Goal: Information Seeking & Learning: Find specific page/section

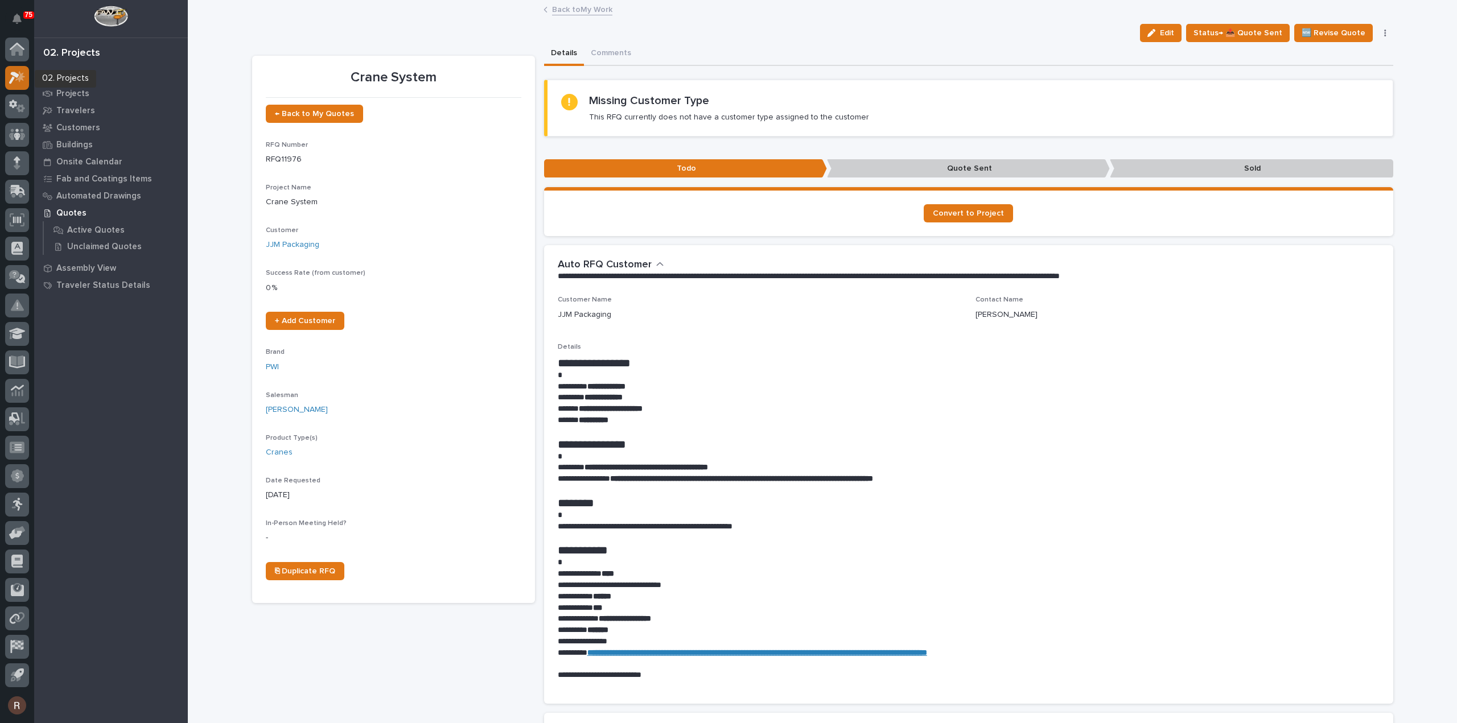
click at [9, 76] on icon at bounding box center [17, 77] width 17 height 13
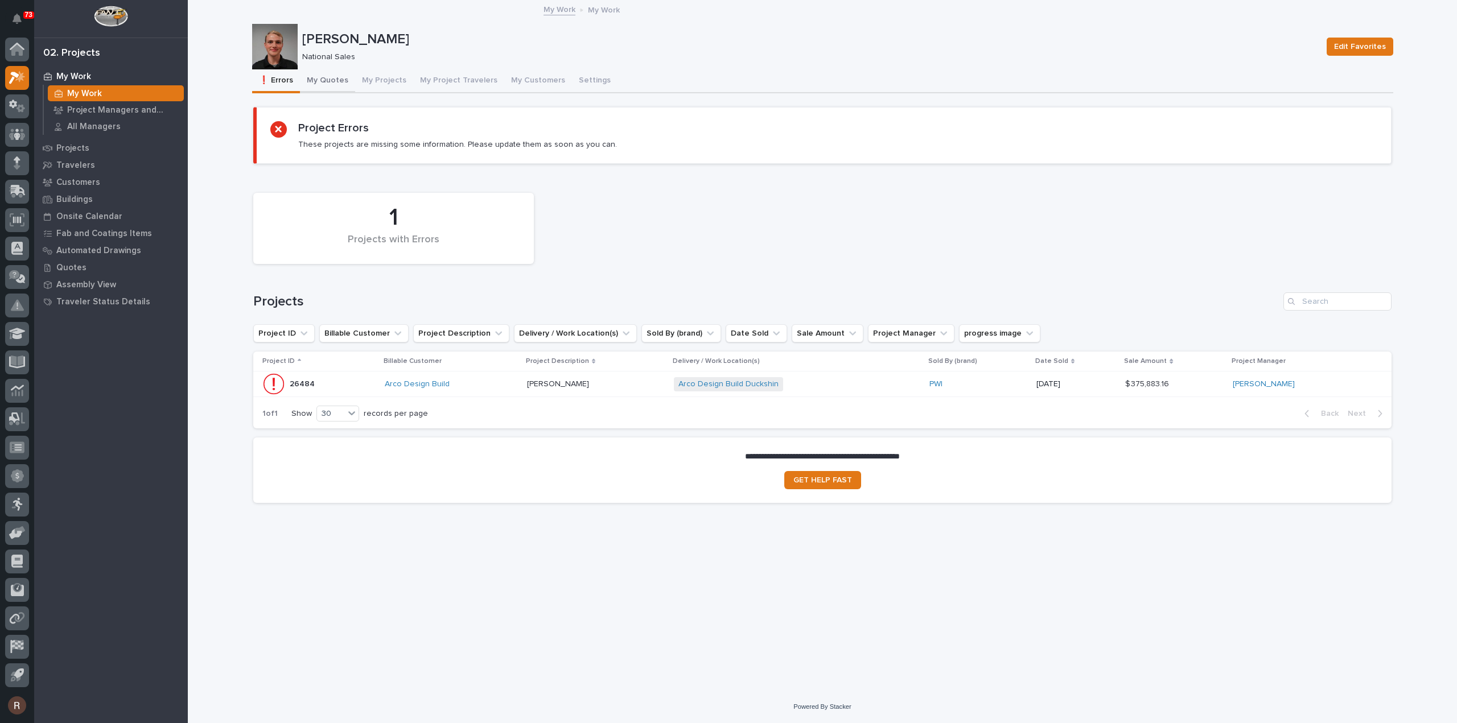
click at [312, 84] on button "My Quotes" at bounding box center [327, 81] width 55 height 24
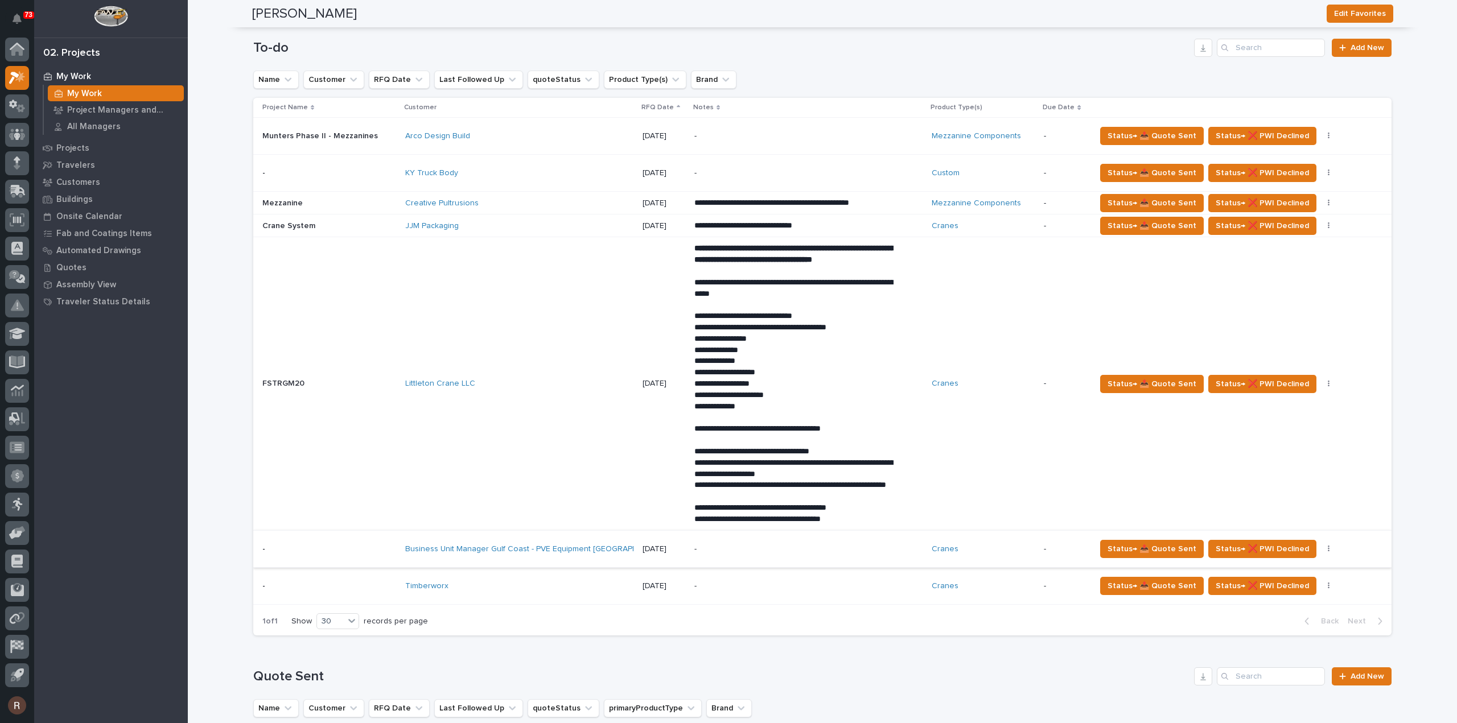
scroll to position [740, 0]
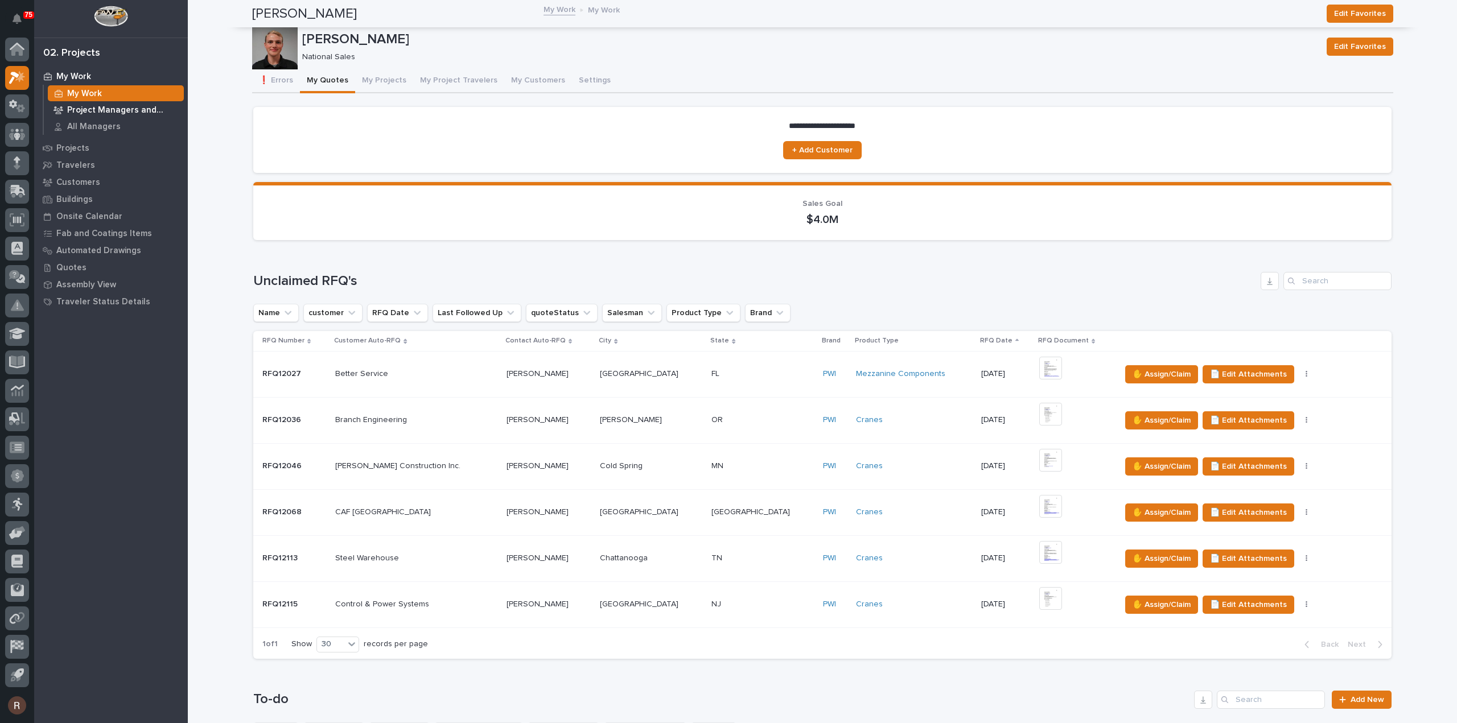
scroll to position [740, 0]
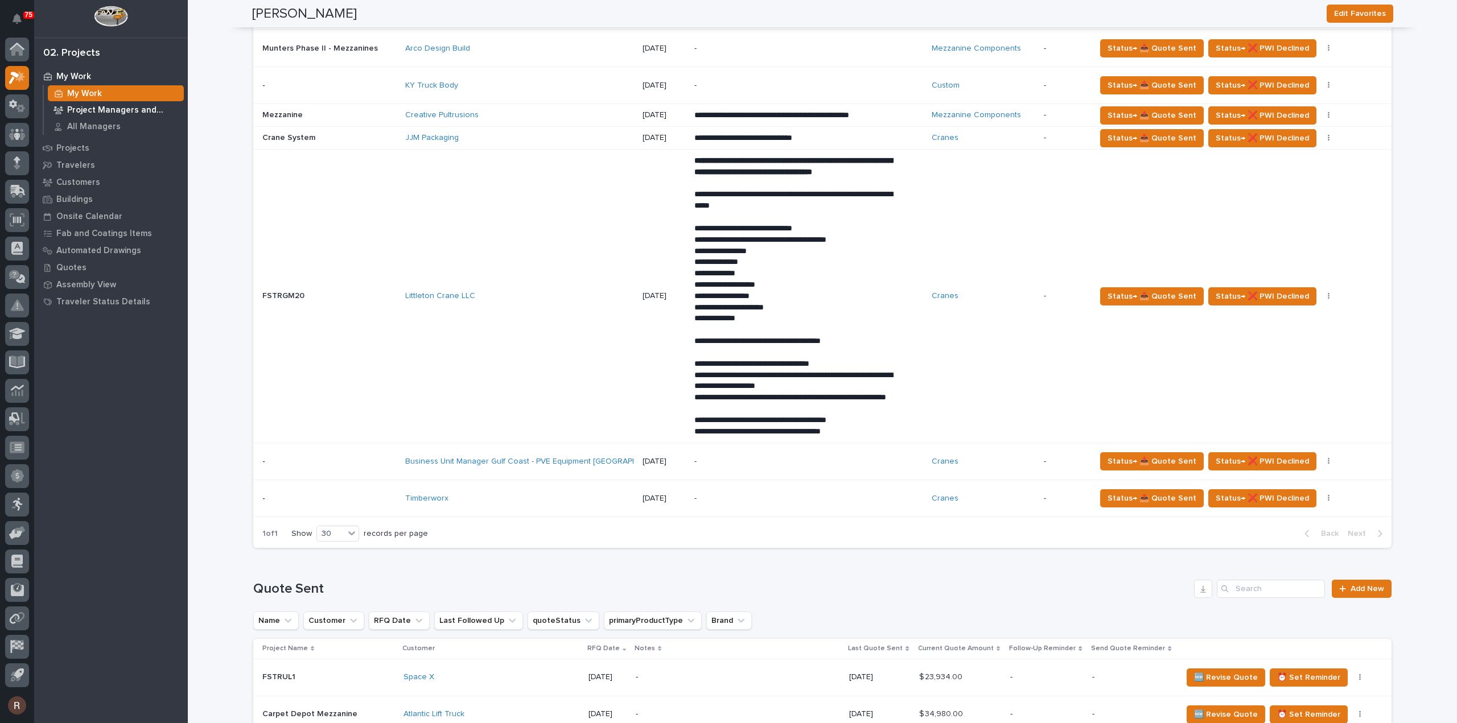
click at [81, 109] on p "Project Managers and Engineers" at bounding box center [123, 110] width 112 height 10
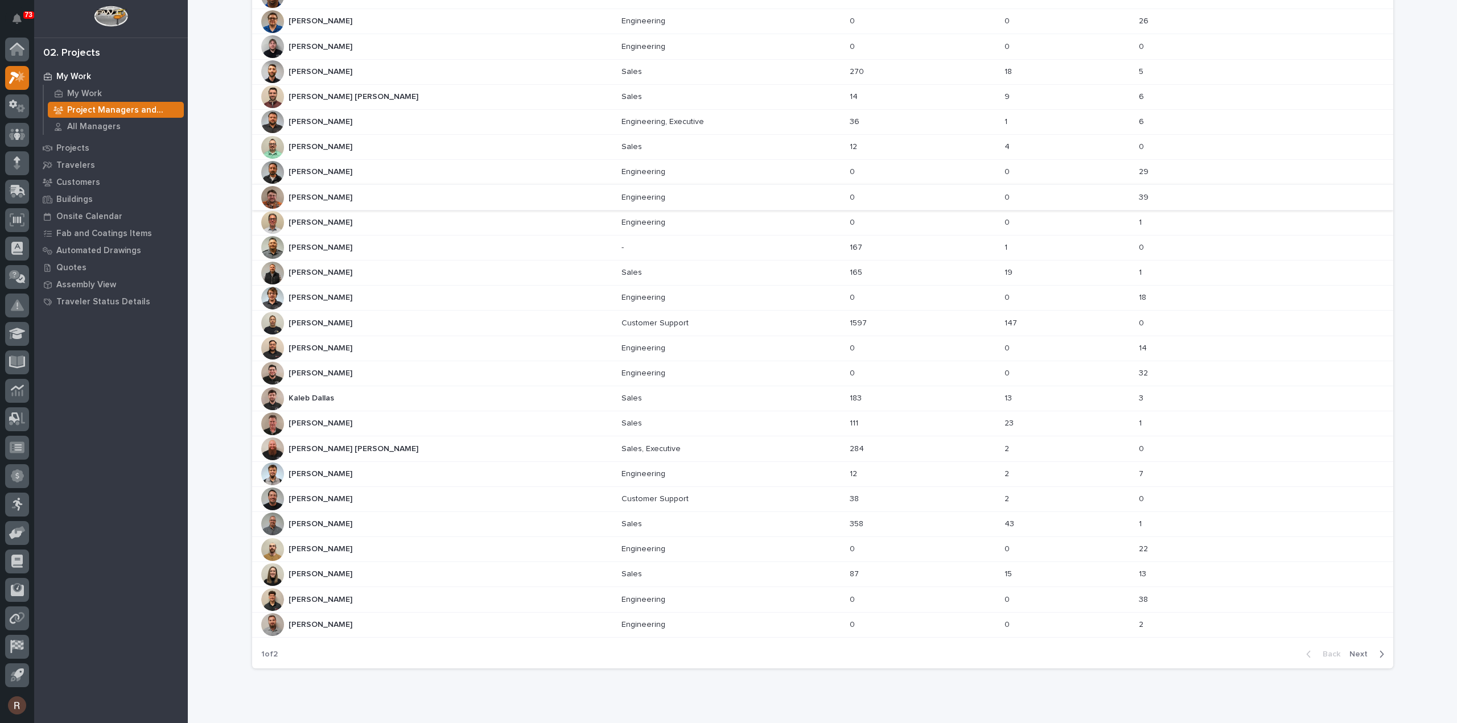
scroll to position [228, 0]
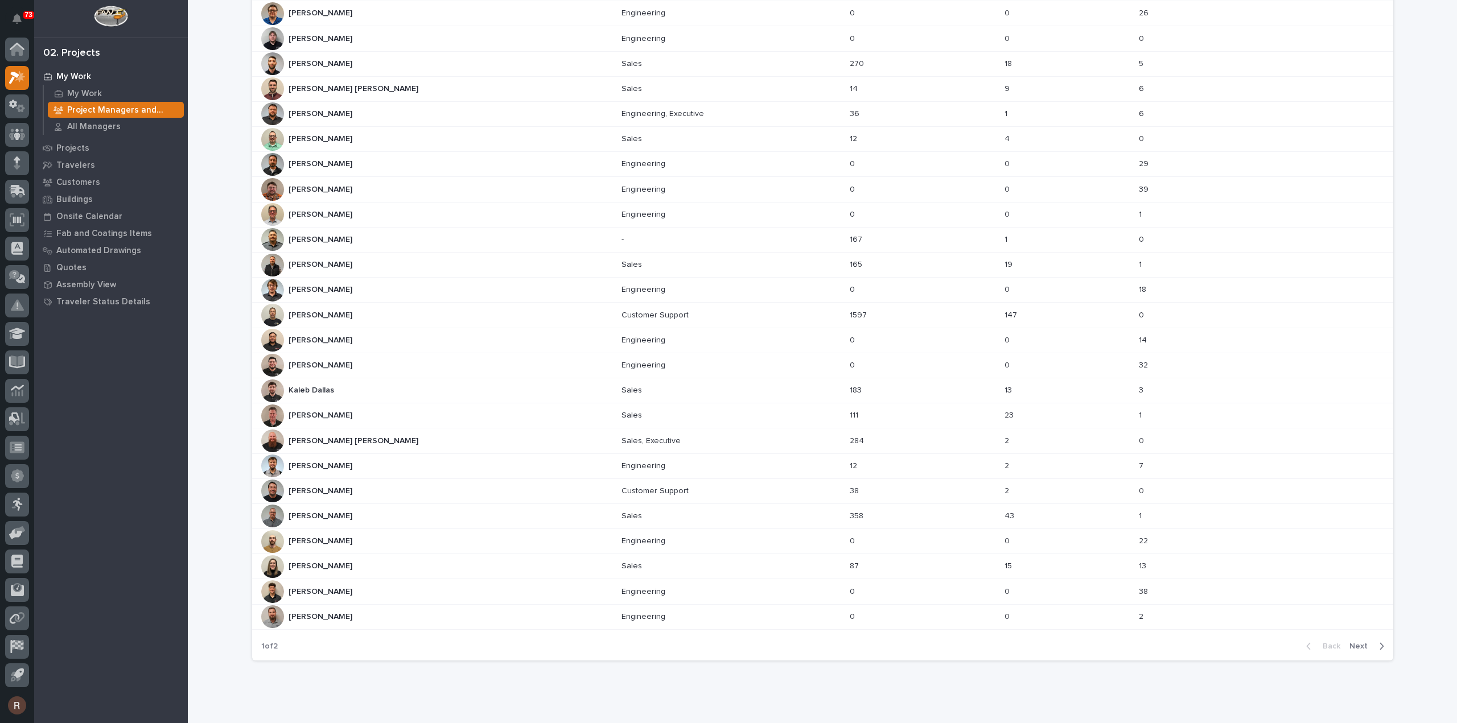
click at [1352, 641] on span "Next" at bounding box center [1361, 646] width 25 height 10
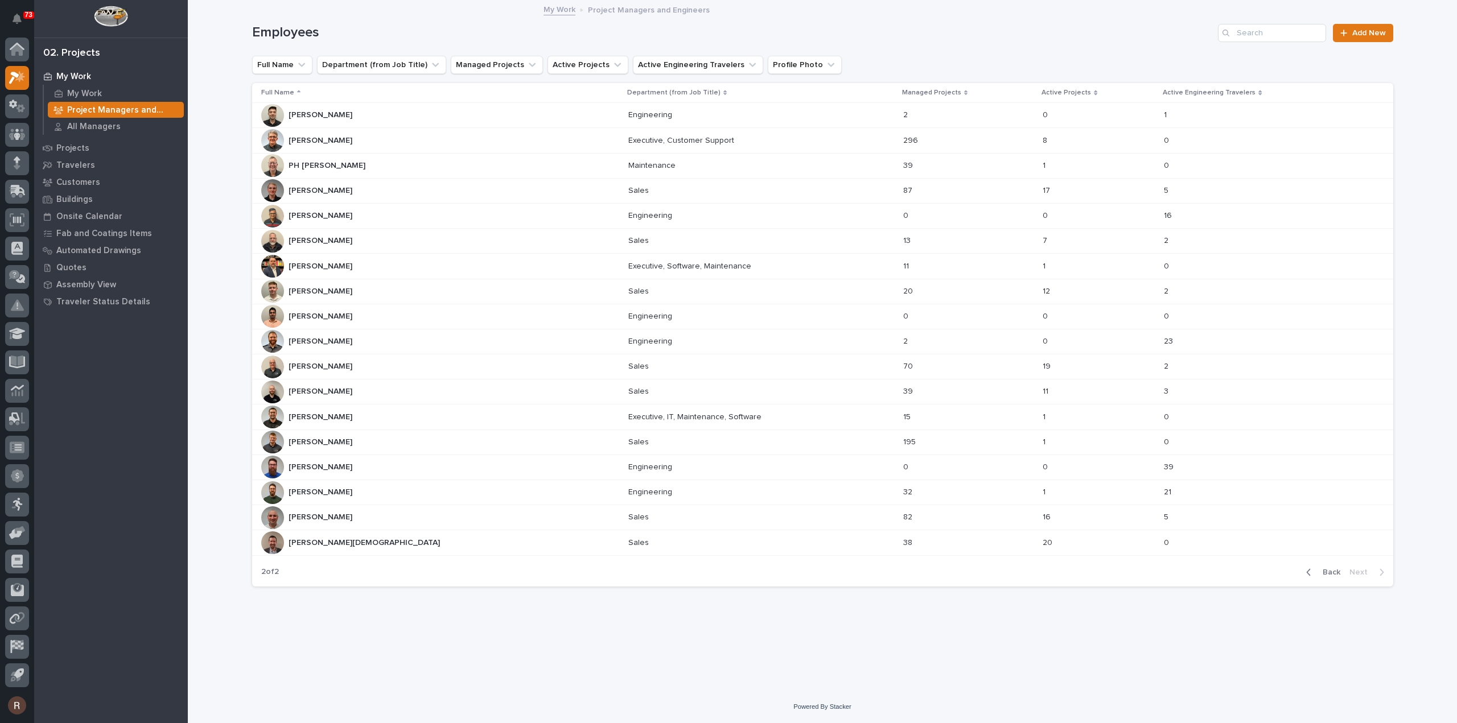
click at [331, 541] on div "[PERSON_NAME][DEMOGRAPHIC_DATA] [PERSON_NAME][DEMOGRAPHIC_DATA]" at bounding box center [440, 543] width 358 height 23
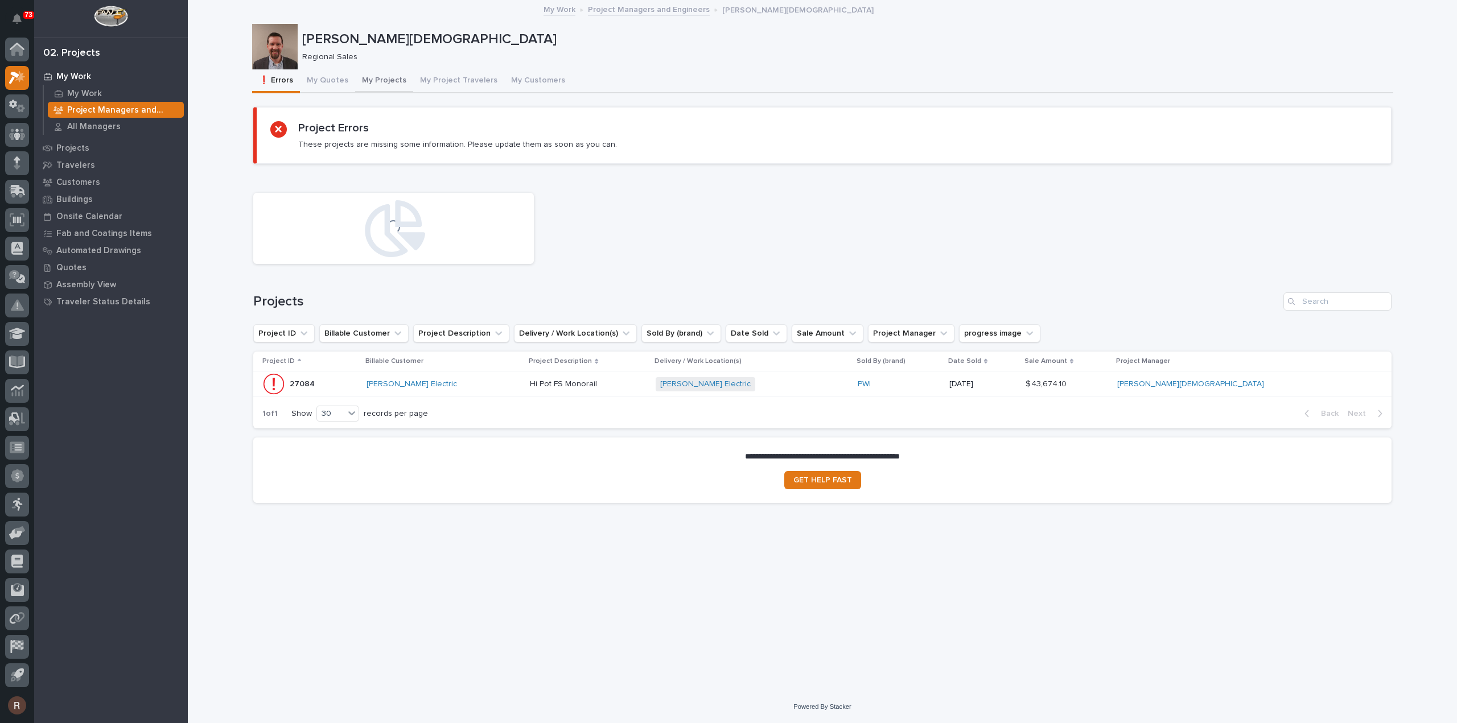
click at [380, 78] on button "My Projects" at bounding box center [384, 81] width 58 height 24
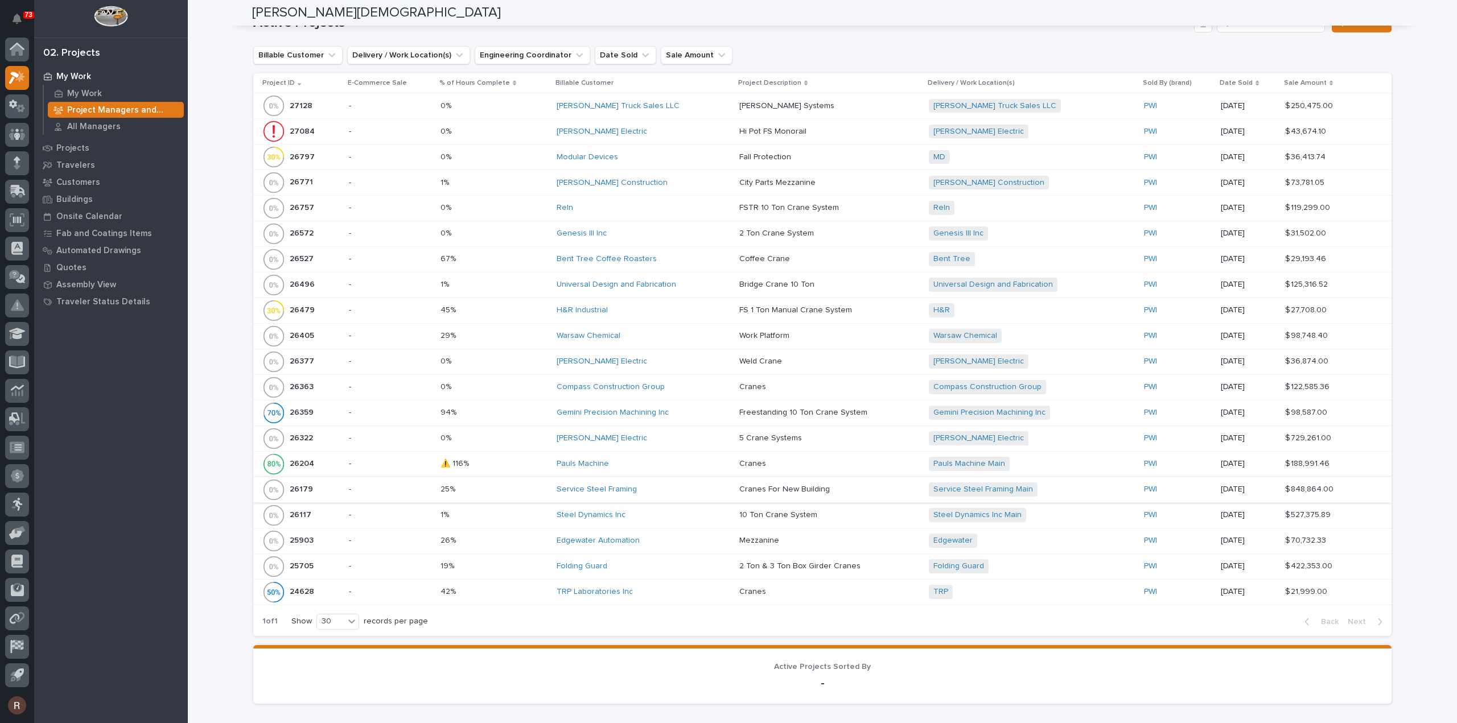
scroll to position [455, 0]
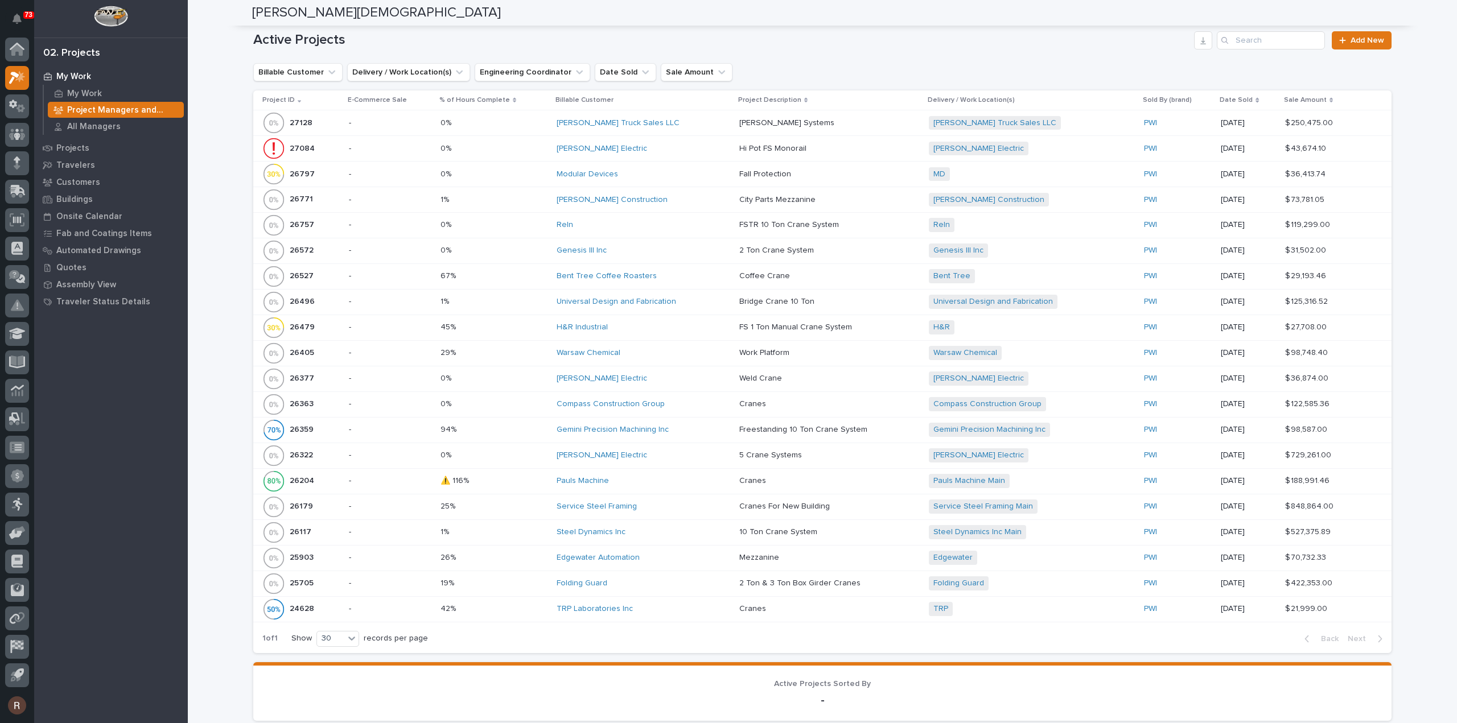
click at [641, 531] on div "Steel Dynamics Inc" at bounding box center [644, 533] width 174 height 10
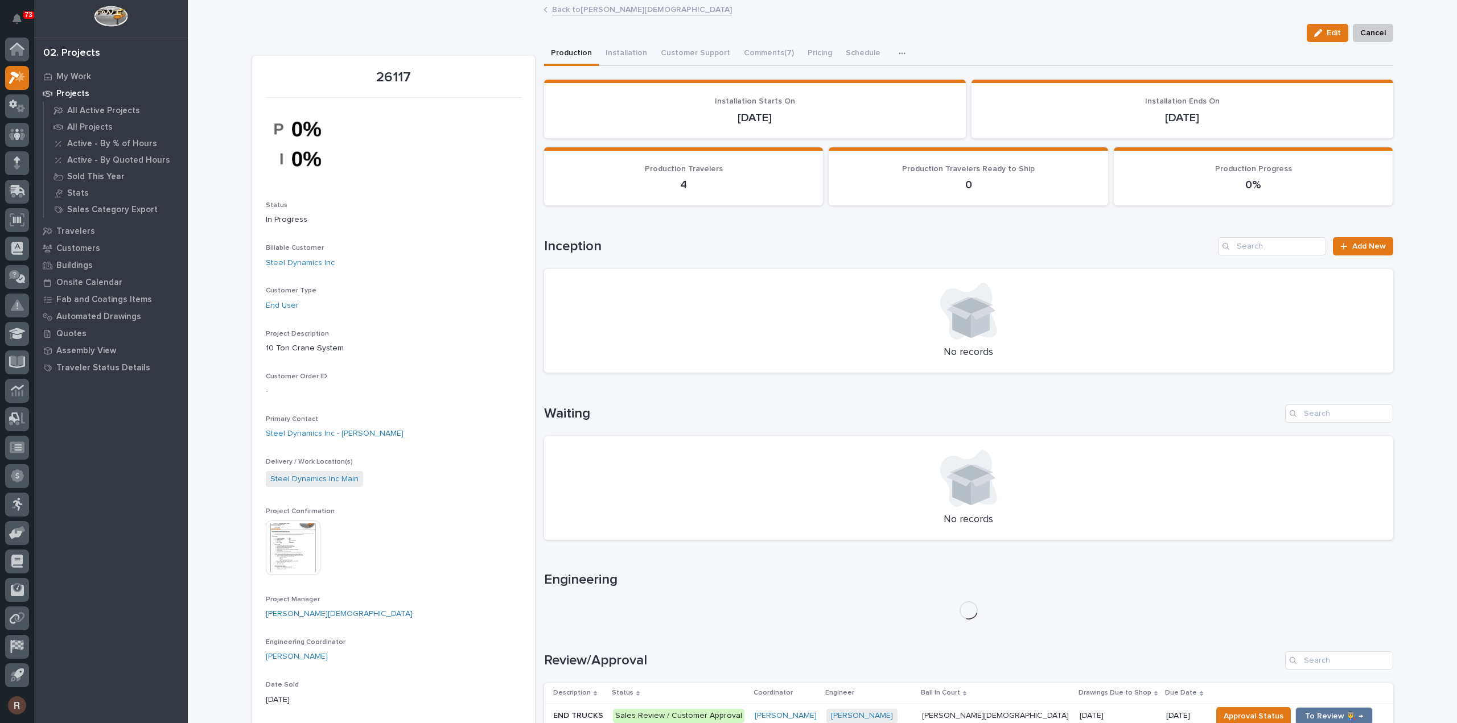
click at [301, 546] on img at bounding box center [293, 548] width 55 height 55
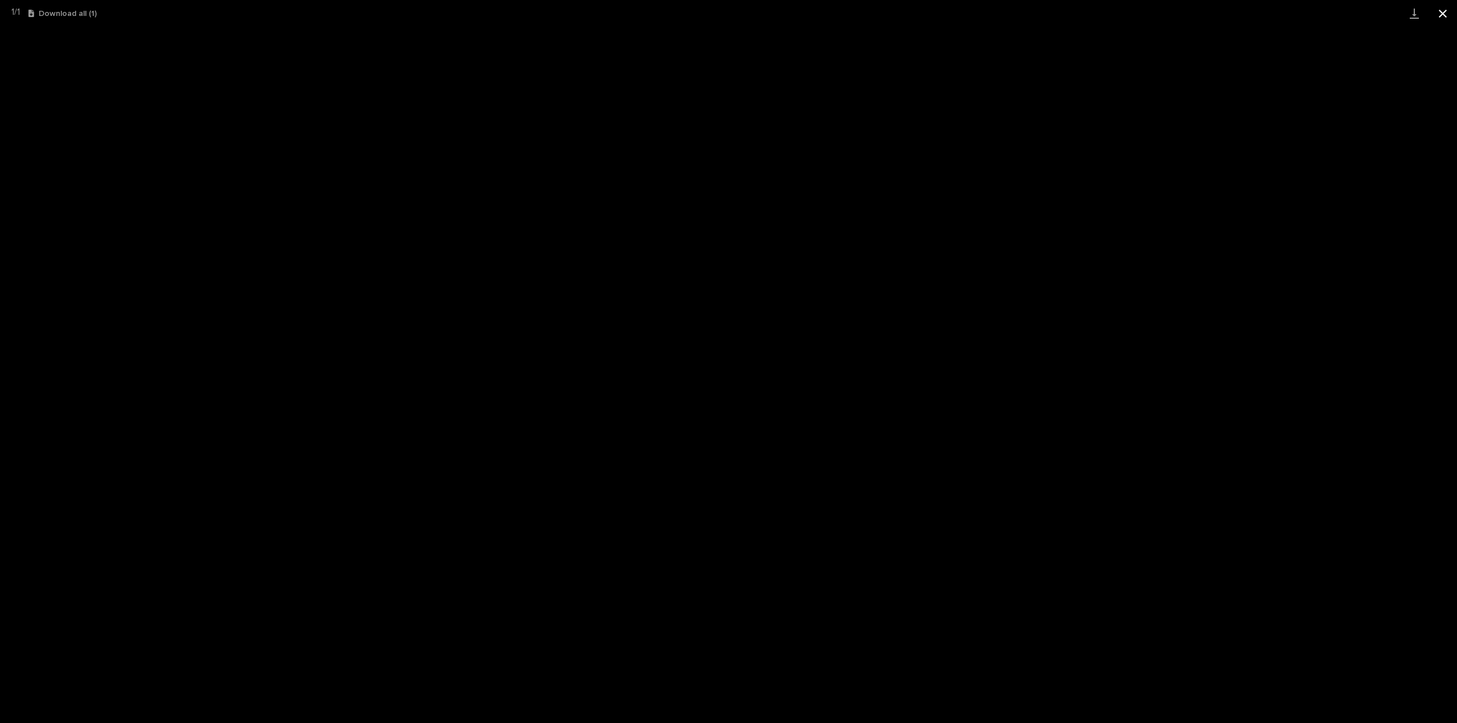
drag, startPoint x: 1449, startPoint y: 10, endPoint x: 1438, endPoint y: 14, distance: 12.1
click at [1449, 9] on button "Close gallery" at bounding box center [1442, 13] width 28 height 27
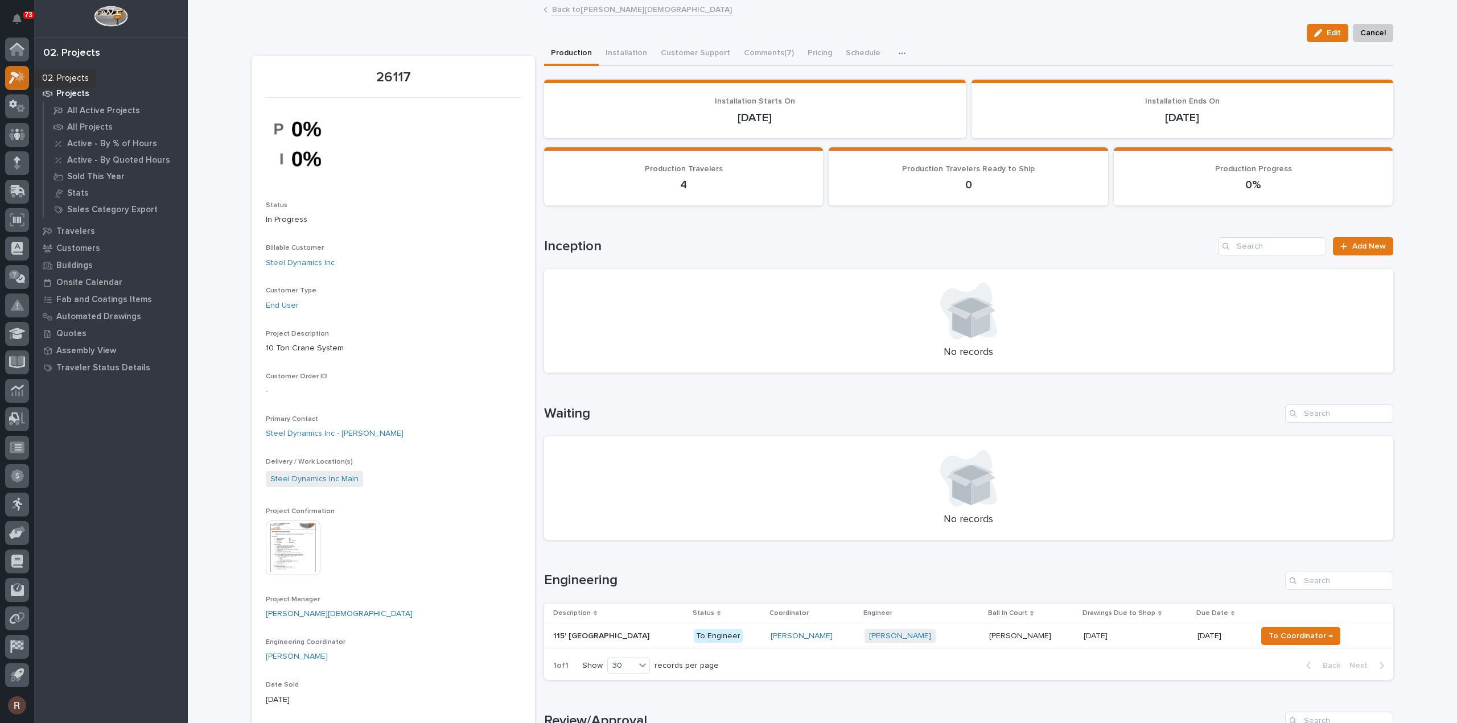
click at [18, 79] on icon at bounding box center [20, 76] width 10 height 11
